Goal: Task Accomplishment & Management: Complete application form

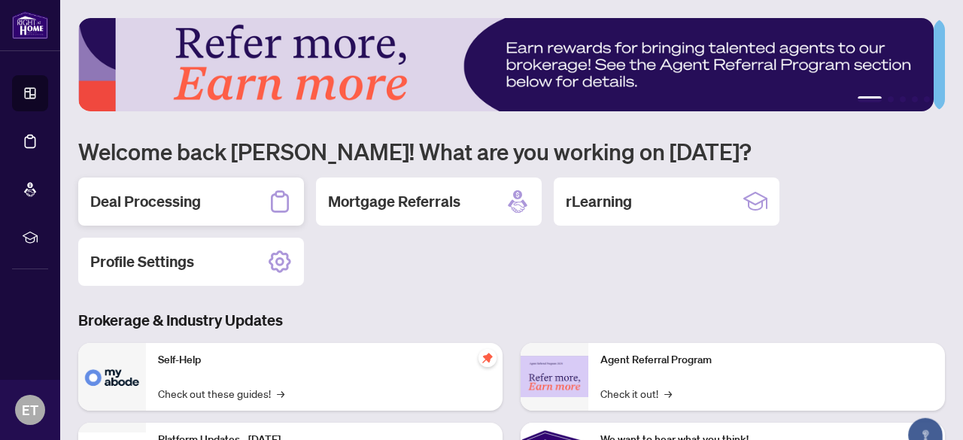
click at [135, 191] on h2 "Deal Processing" at bounding box center [145, 201] width 111 height 21
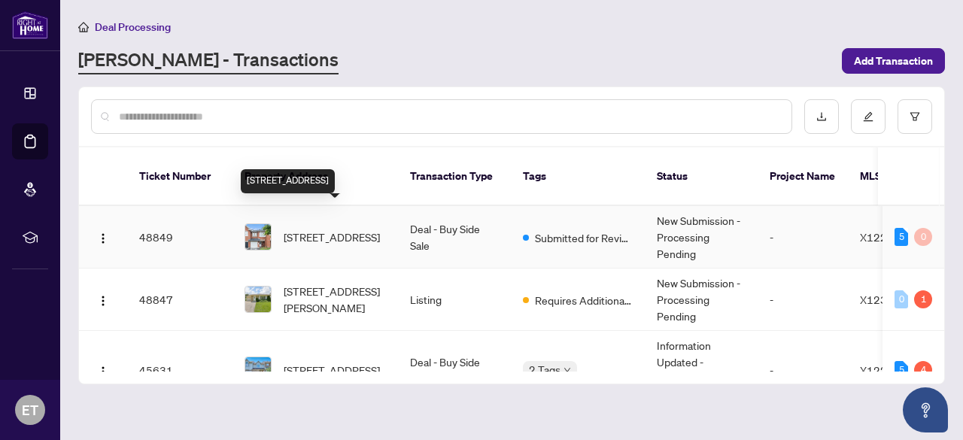
click at [333, 229] on span "[STREET_ADDRESS]" at bounding box center [332, 237] width 96 height 17
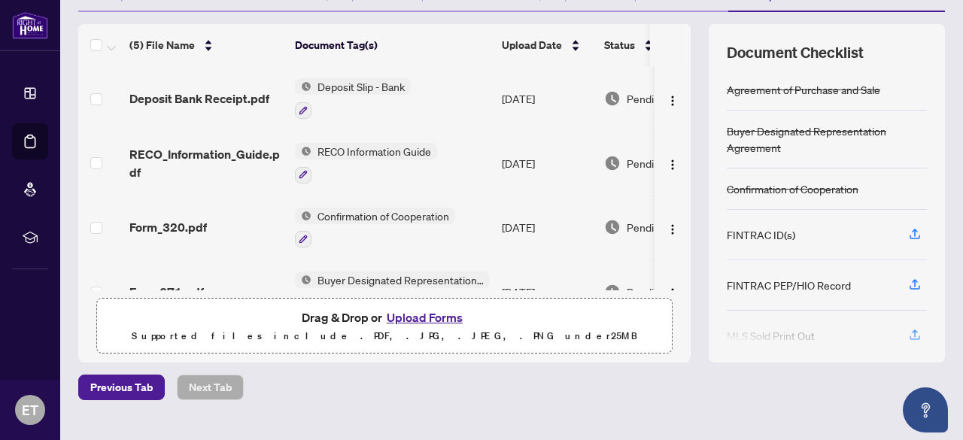
scroll to position [193, 0]
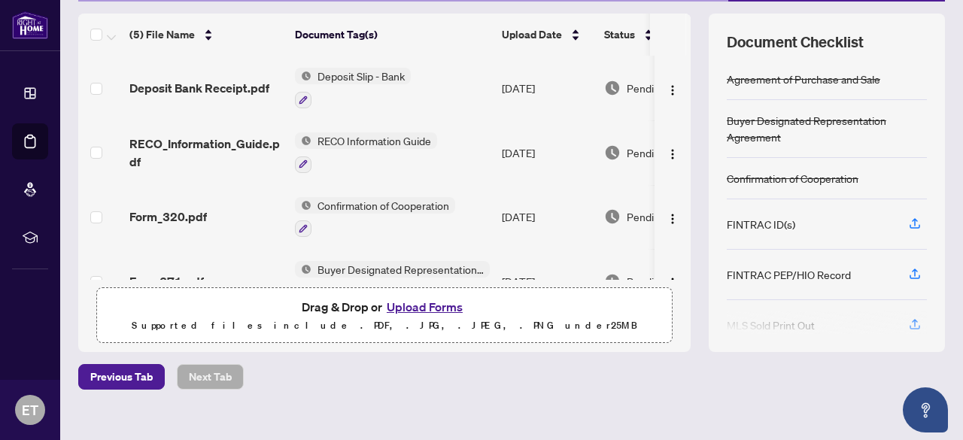
click at [400, 303] on button "Upload Forms" at bounding box center [424, 307] width 85 height 20
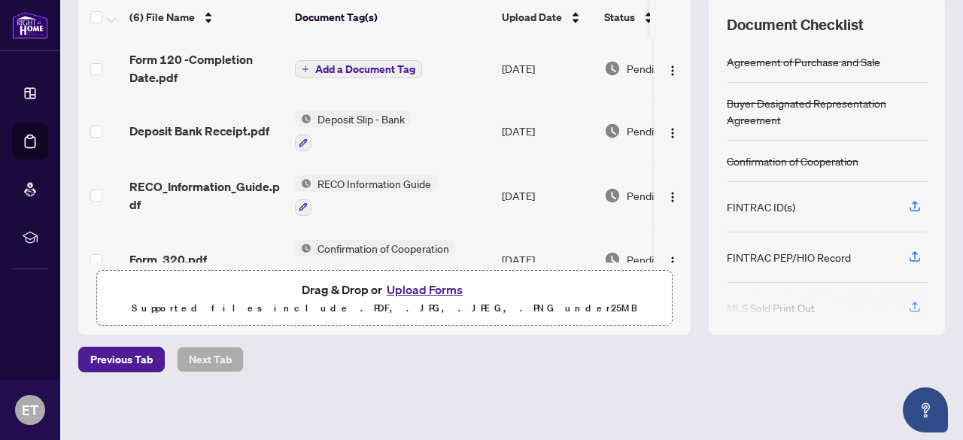
scroll to position [0, 0]
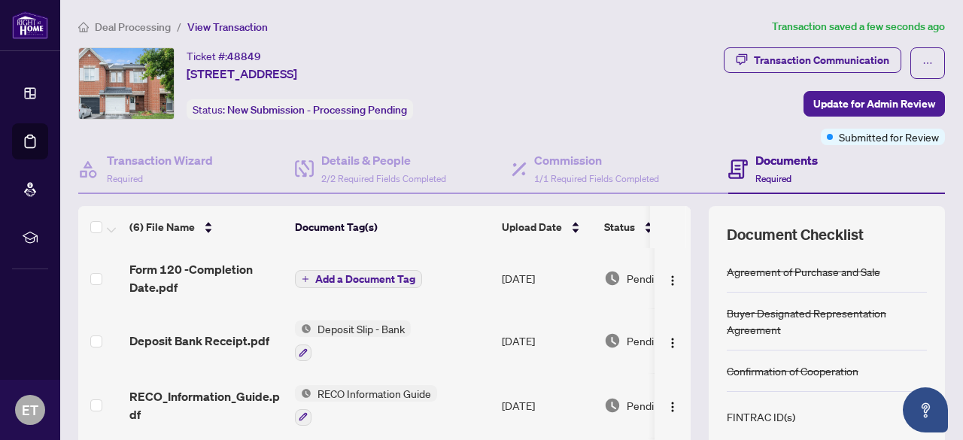
click at [351, 274] on span "Add a Document Tag" at bounding box center [365, 279] width 100 height 11
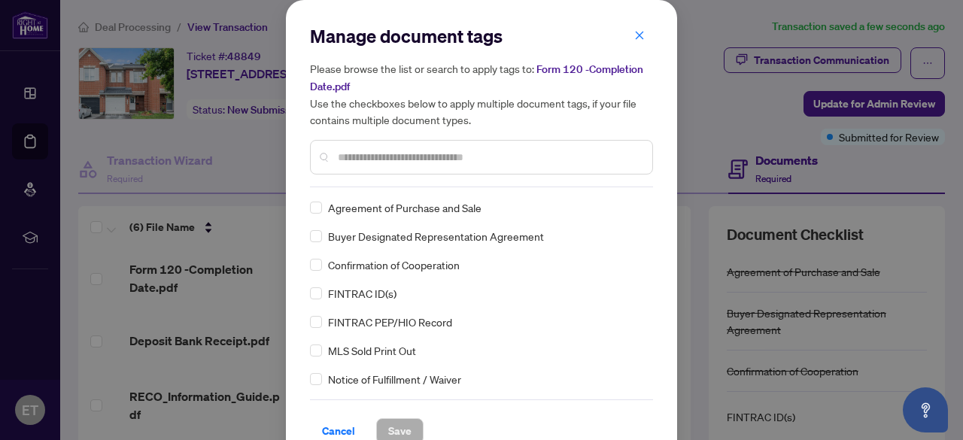
click at [352, 155] on input "text" at bounding box center [489, 157] width 302 height 17
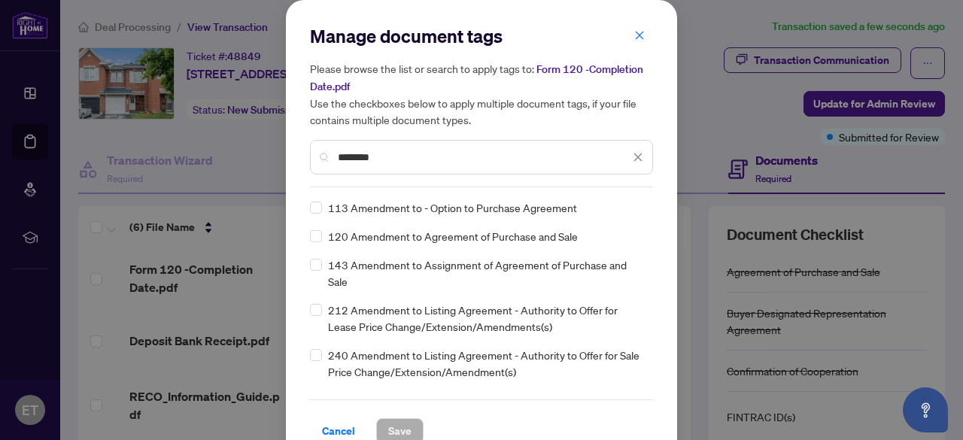
type input "********"
click at [388, 430] on span "Save" at bounding box center [399, 431] width 23 height 24
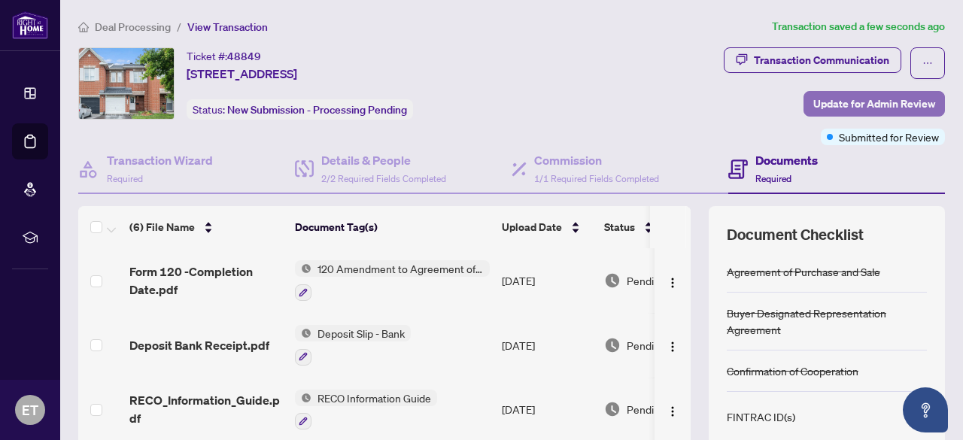
click at [899, 101] on span "Update for Admin Review" at bounding box center [874, 104] width 122 height 24
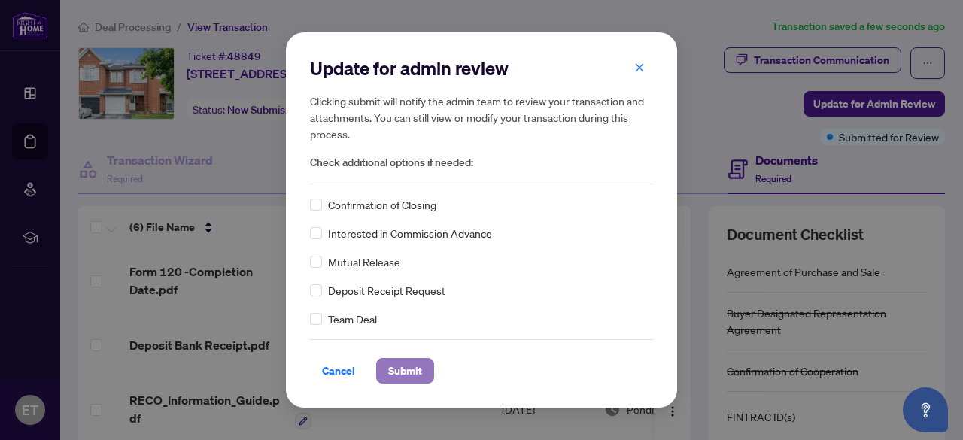
click at [396, 360] on span "Submit" at bounding box center [405, 371] width 34 height 24
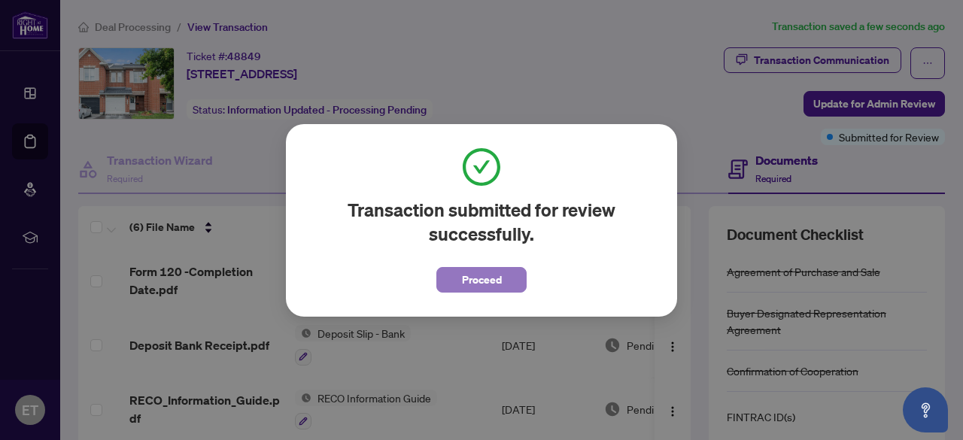
click at [499, 272] on span "Proceed" at bounding box center [482, 280] width 40 height 24
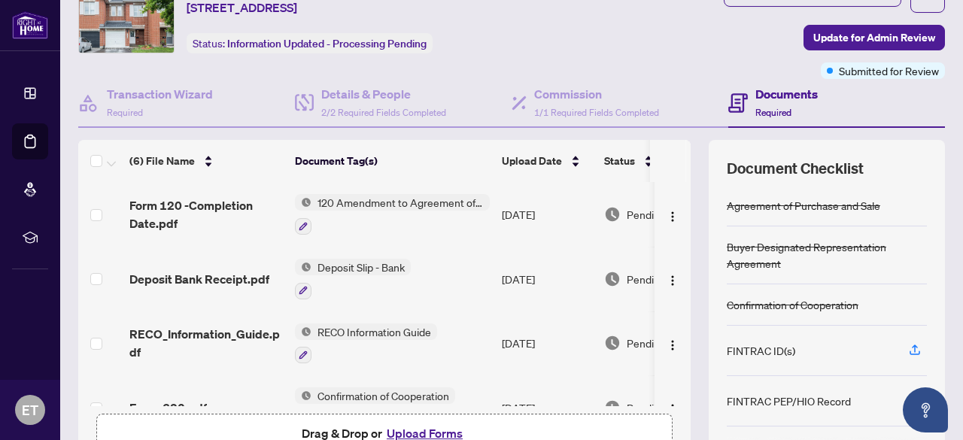
click at [400, 427] on button "Upload Forms" at bounding box center [424, 434] width 85 height 20
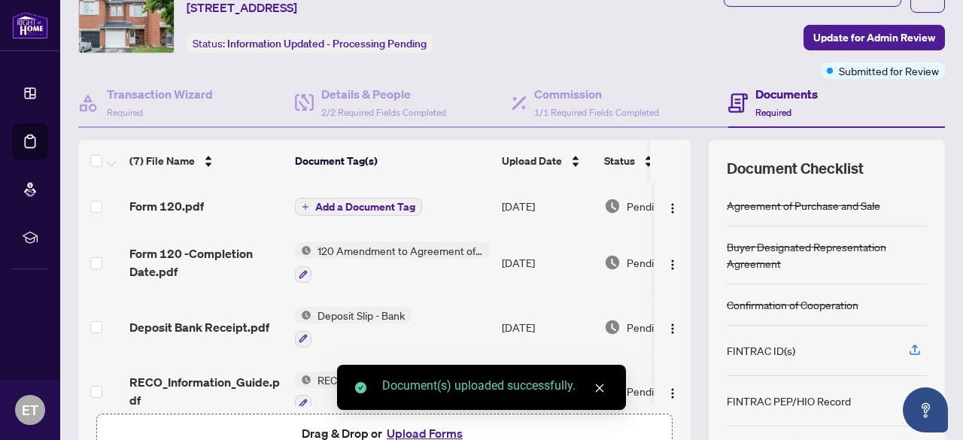
click at [339, 208] on span "Add a Document Tag" at bounding box center [365, 207] width 100 height 11
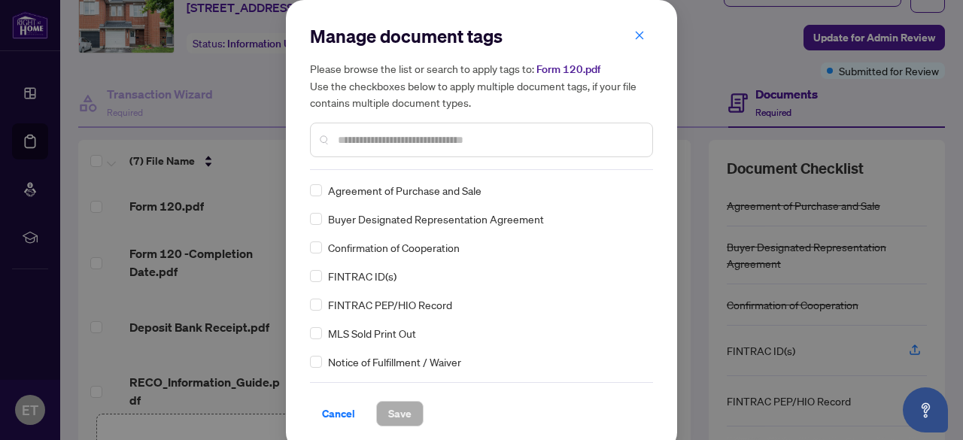
click at [353, 144] on input "text" at bounding box center [489, 140] width 302 height 17
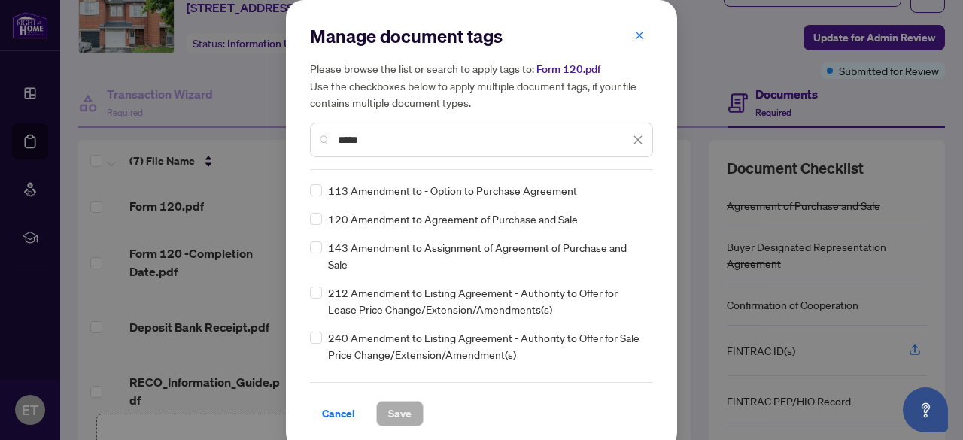
type input "*****"
click at [310, 196] on label at bounding box center [316, 190] width 12 height 17
click at [395, 407] on span "Save" at bounding box center [399, 414] width 23 height 24
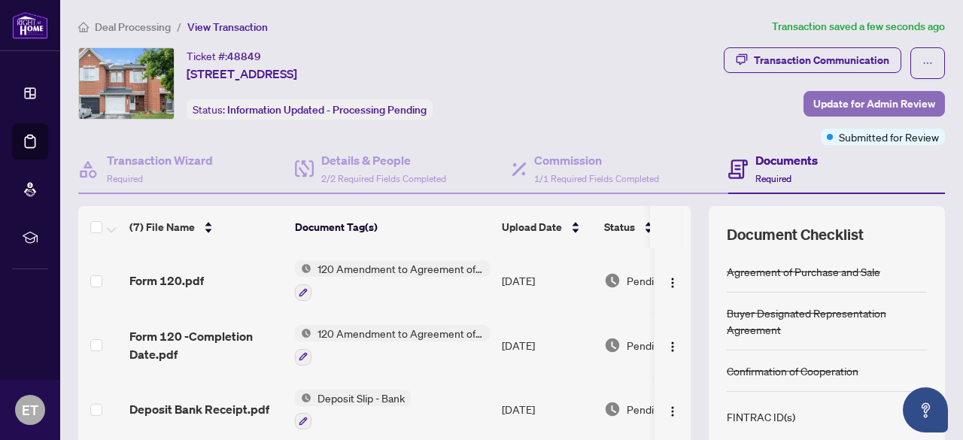
click at [814, 107] on span "Update for Admin Review" at bounding box center [874, 104] width 122 height 24
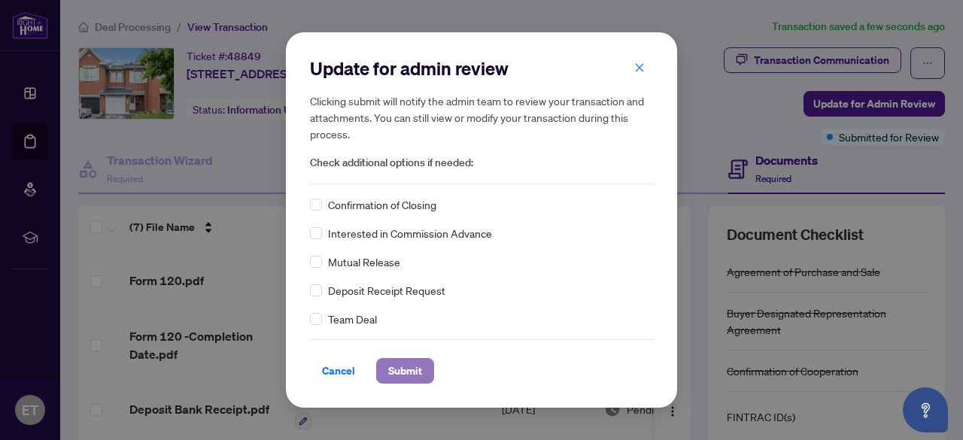
click at [388, 370] on span "Submit" at bounding box center [405, 371] width 34 height 24
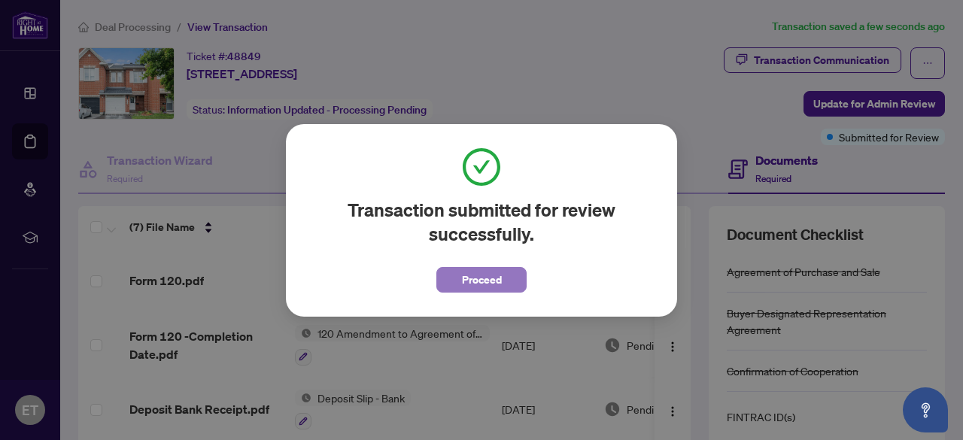
click at [477, 285] on span "Proceed" at bounding box center [482, 280] width 40 height 24
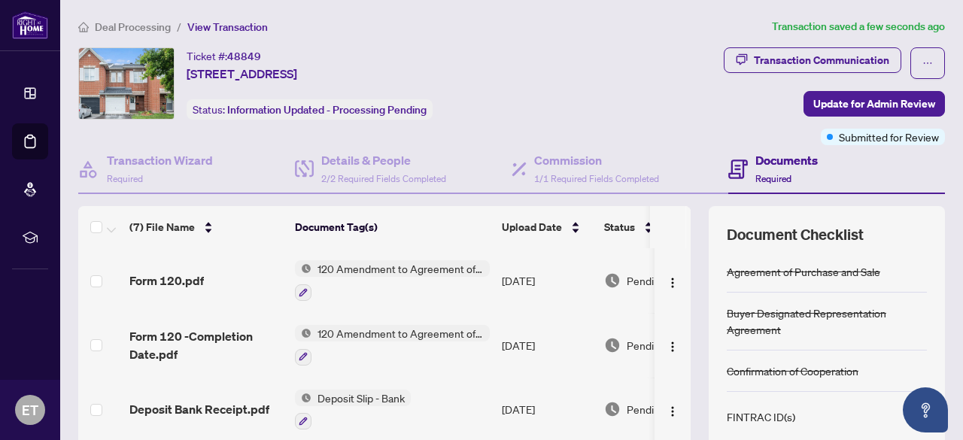
drag, startPoint x: 673, startPoint y: 257, endPoint x: 673, endPoint y: 275, distance: 18.1
click at [673, 275] on td at bounding box center [673, 280] width 36 height 65
drag, startPoint x: 674, startPoint y: 263, endPoint x: 671, endPoint y: 303, distance: 40.0
click at [671, 303] on td at bounding box center [673, 280] width 36 height 65
